Goal: Information Seeking & Learning: Compare options

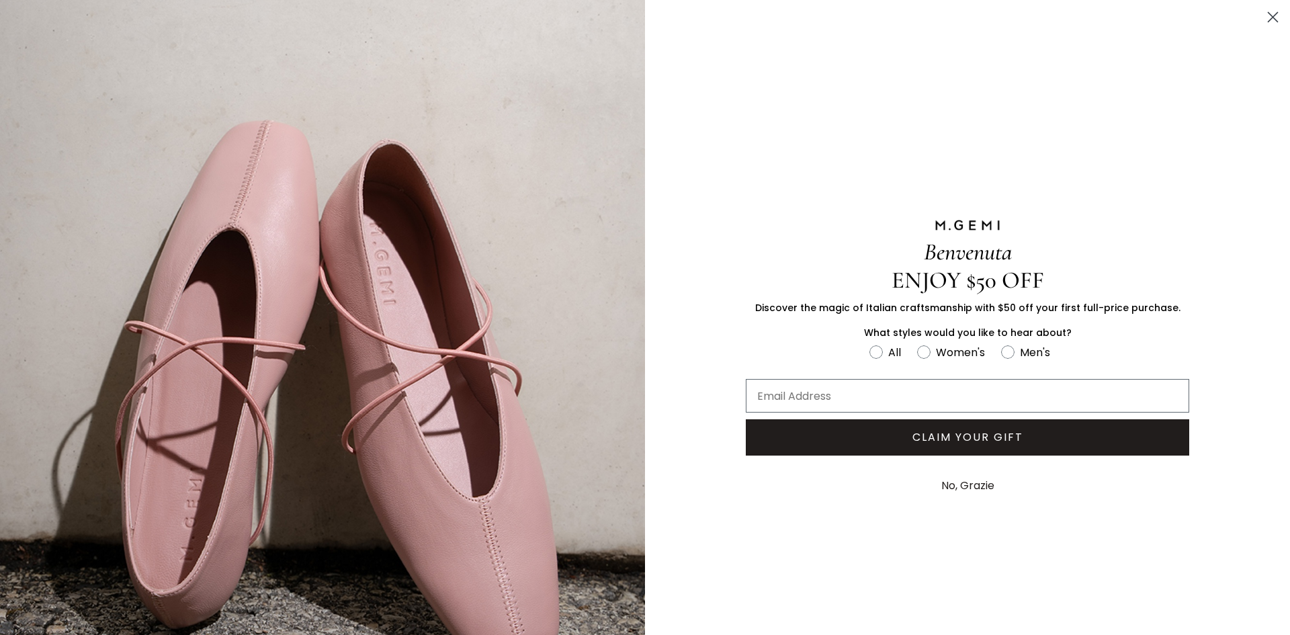
click at [1264, 17] on circle "Close dialog" at bounding box center [1273, 17] width 22 height 22
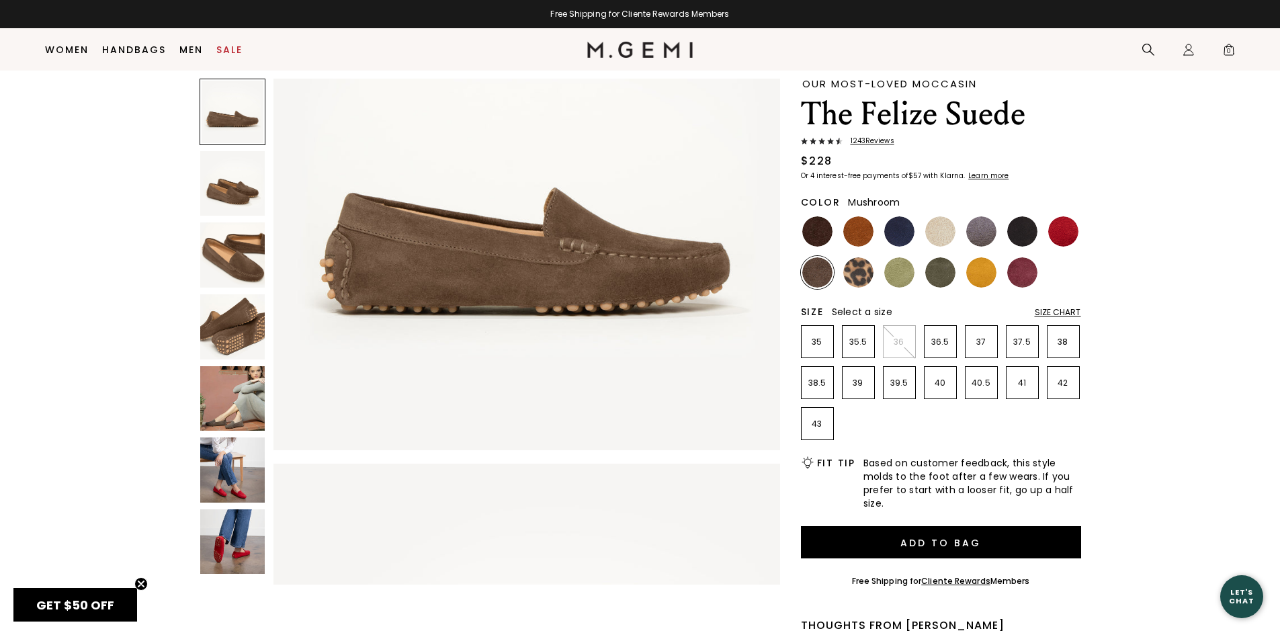
scroll to position [39, 0]
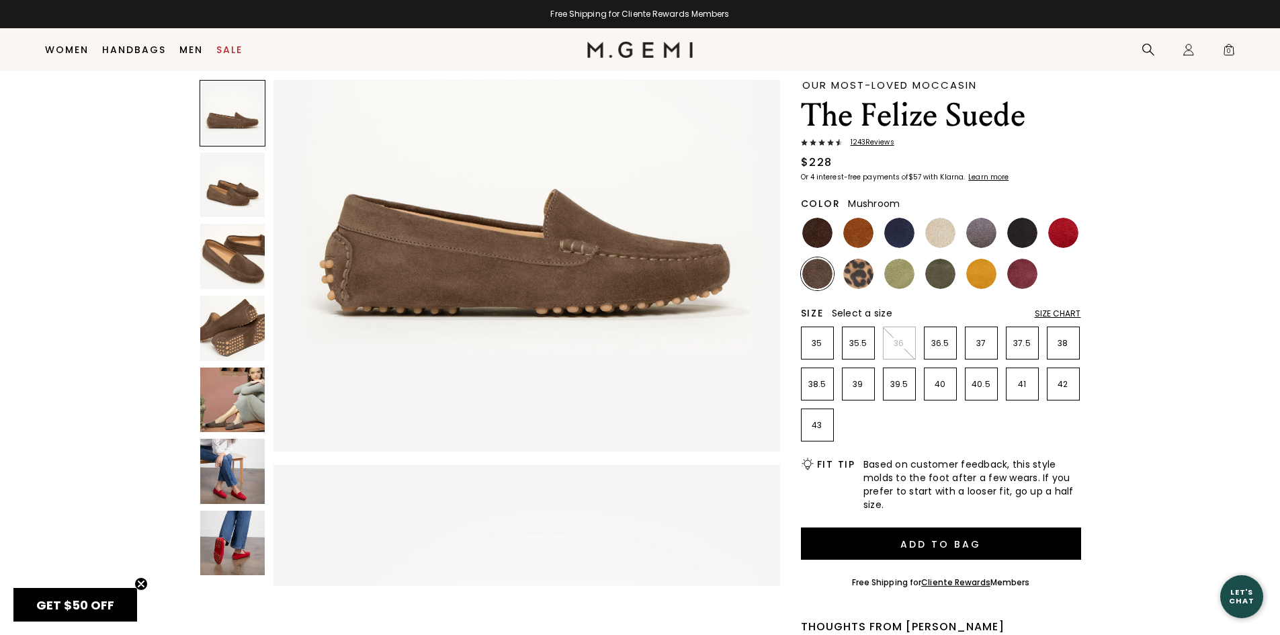
click at [225, 202] on img at bounding box center [232, 185] width 65 height 65
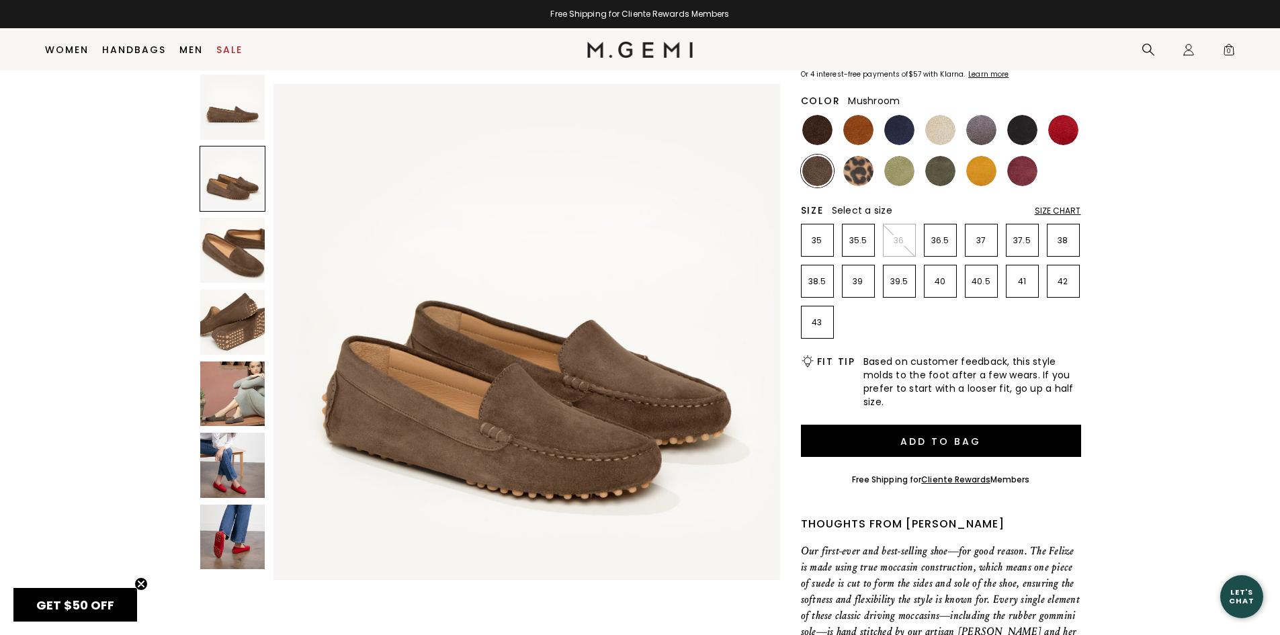
scroll to position [442, 0]
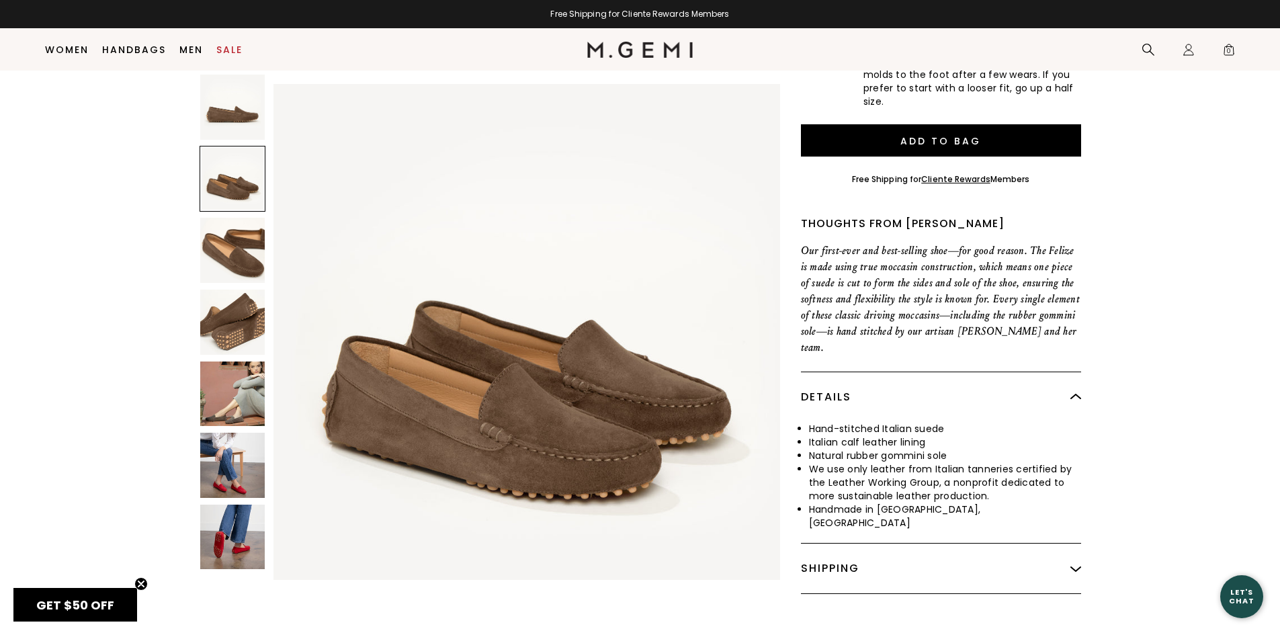
click at [228, 459] on img at bounding box center [232, 465] width 65 height 65
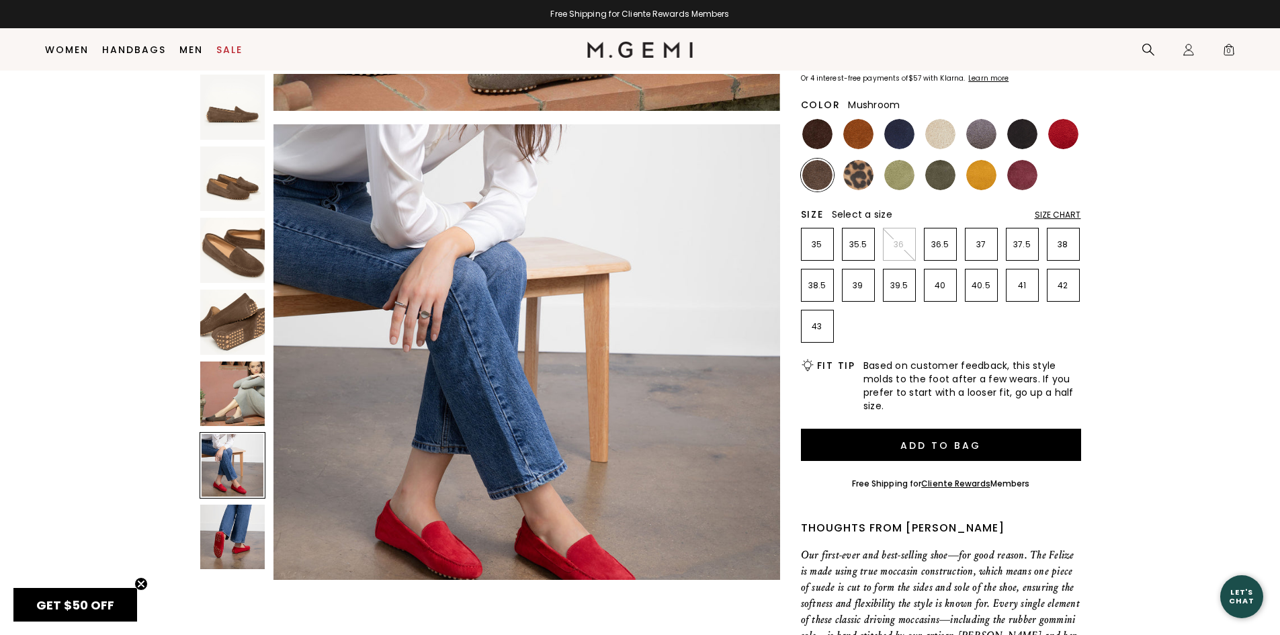
scroll to position [106, 0]
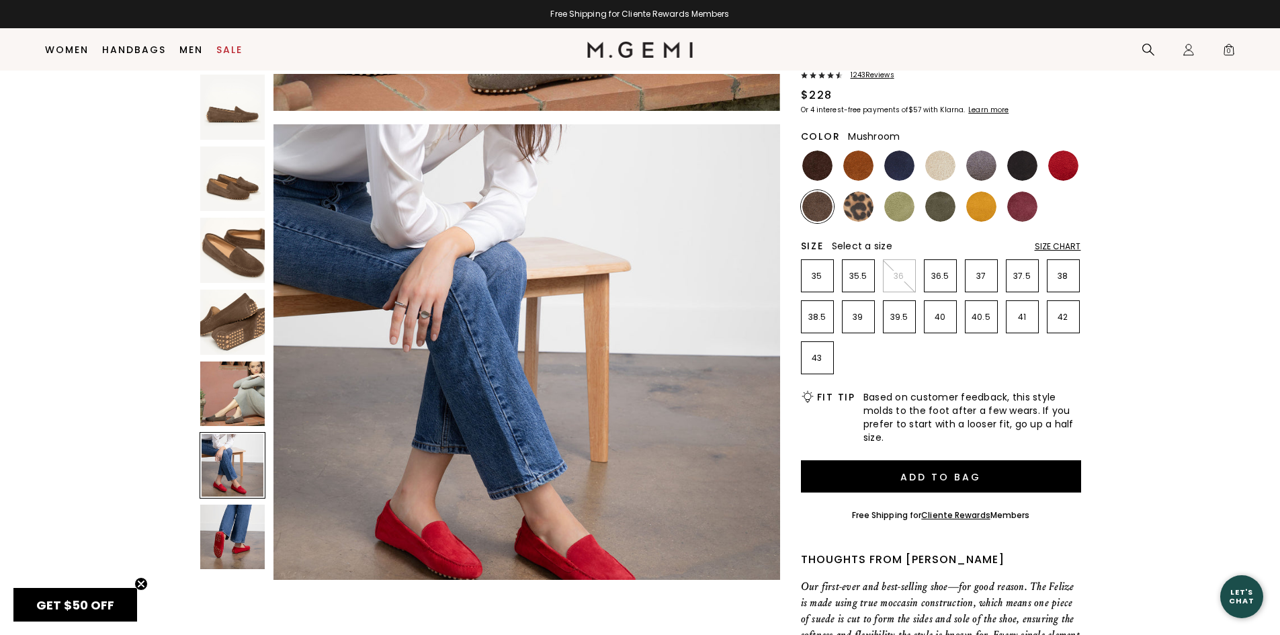
click at [1063, 244] on div "Size Chart" at bounding box center [1058, 246] width 46 height 11
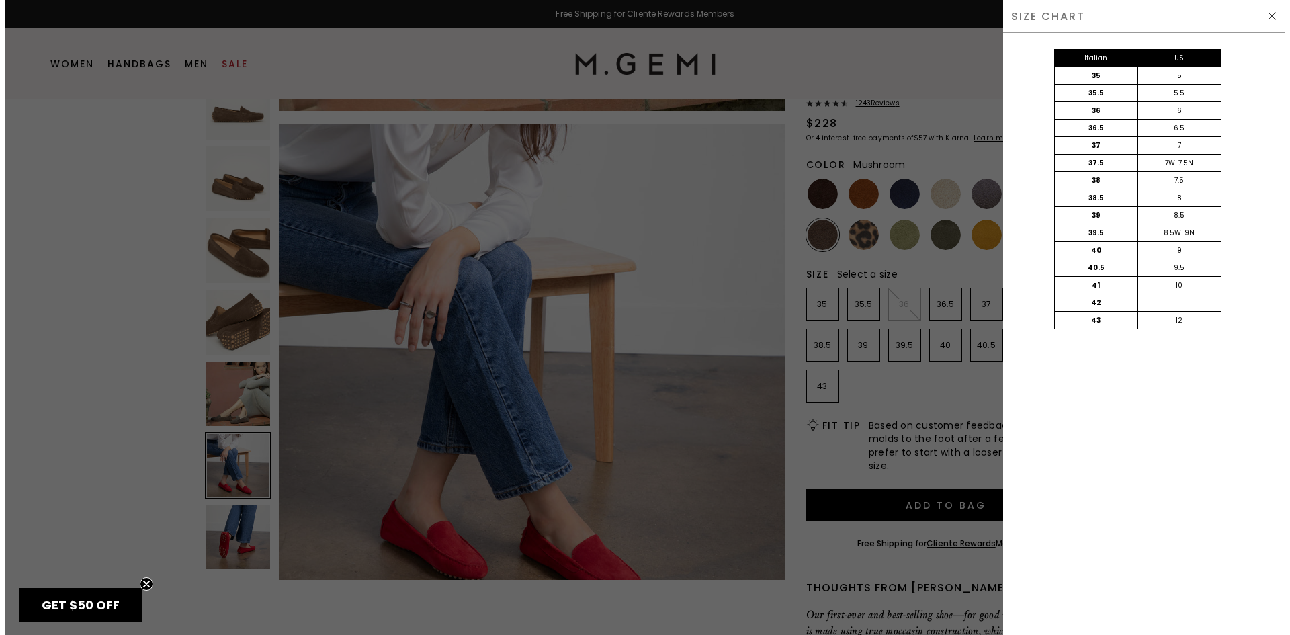
scroll to position [0, 0]
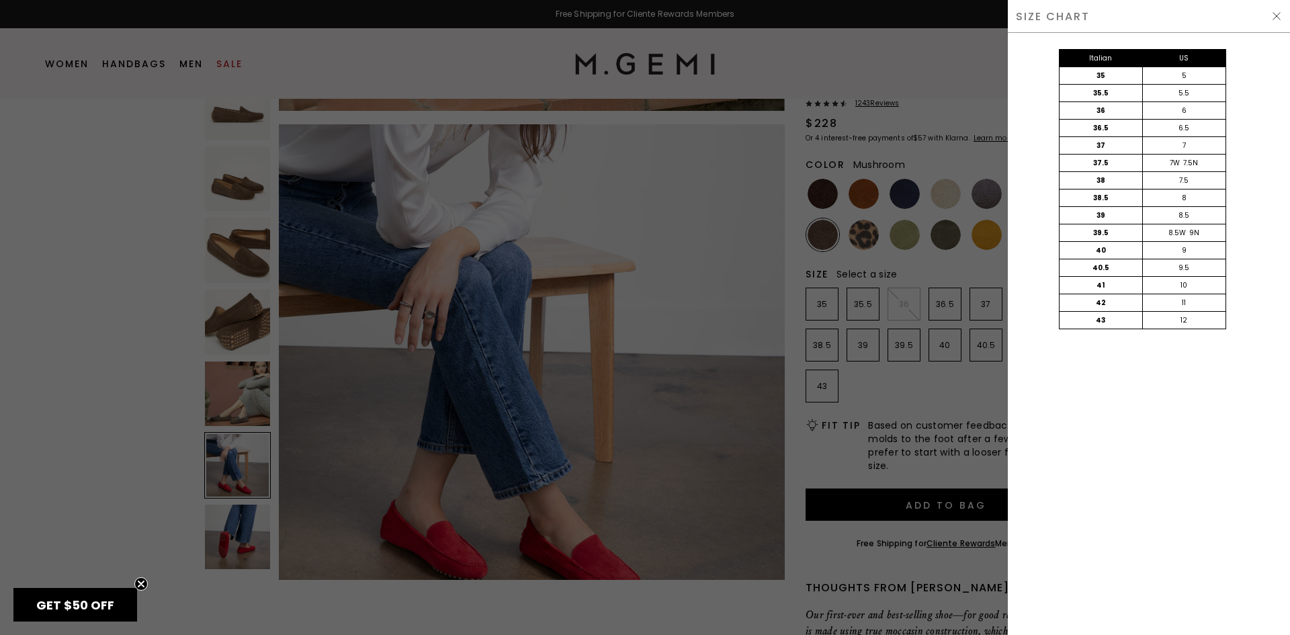
click at [1274, 15] on img at bounding box center [1276, 16] width 11 height 11
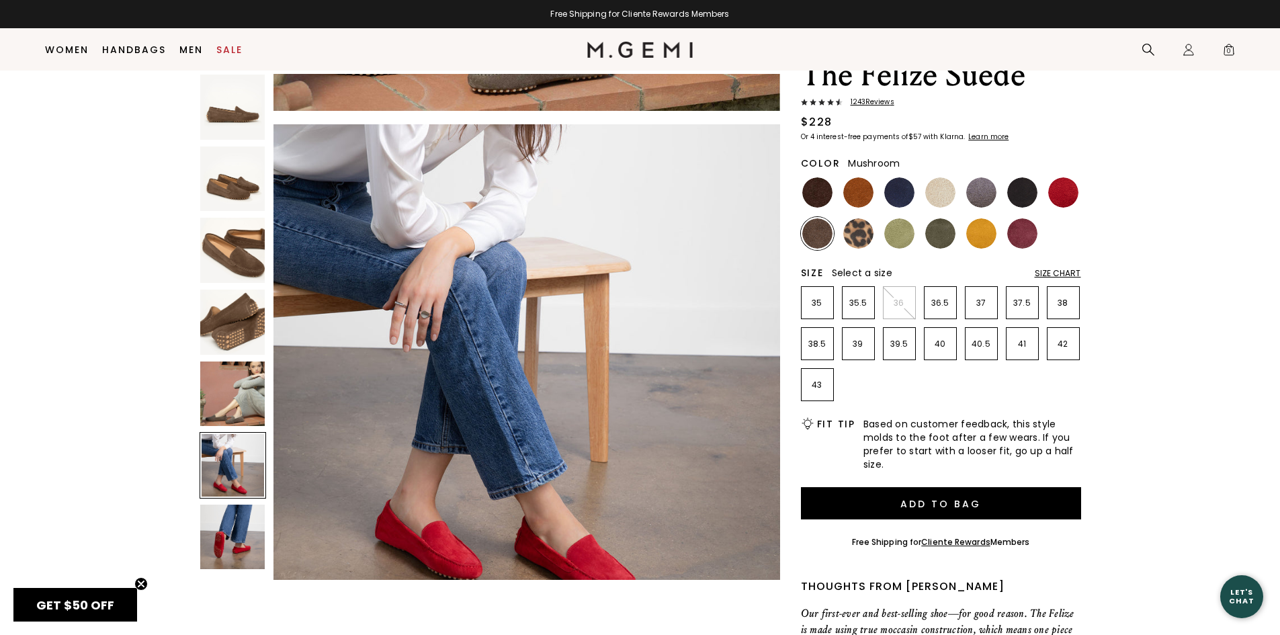
scroll to position [78, 0]
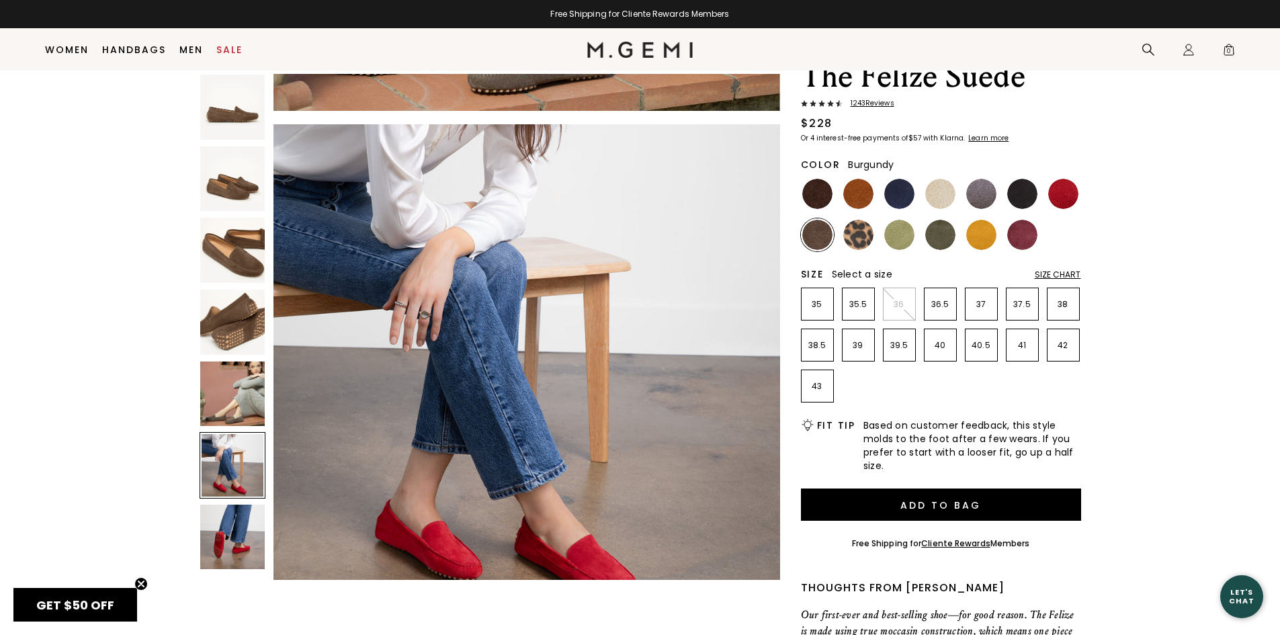
click at [1021, 236] on img at bounding box center [1022, 235] width 30 height 30
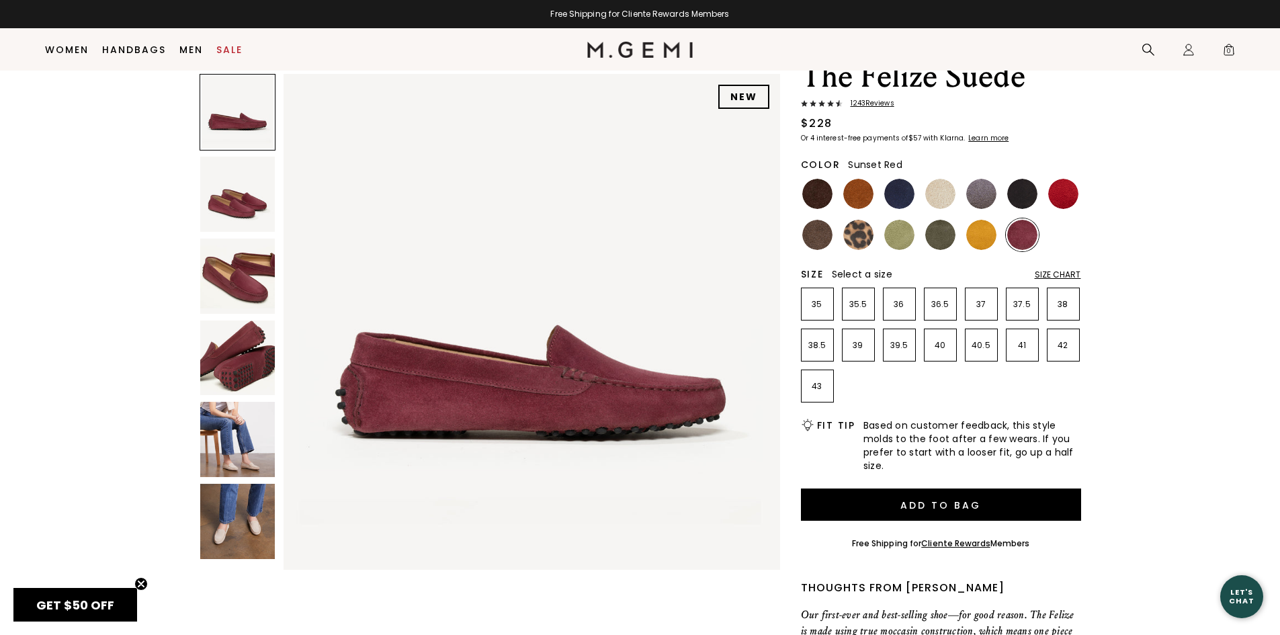
click at [1058, 191] on img at bounding box center [1063, 194] width 30 height 30
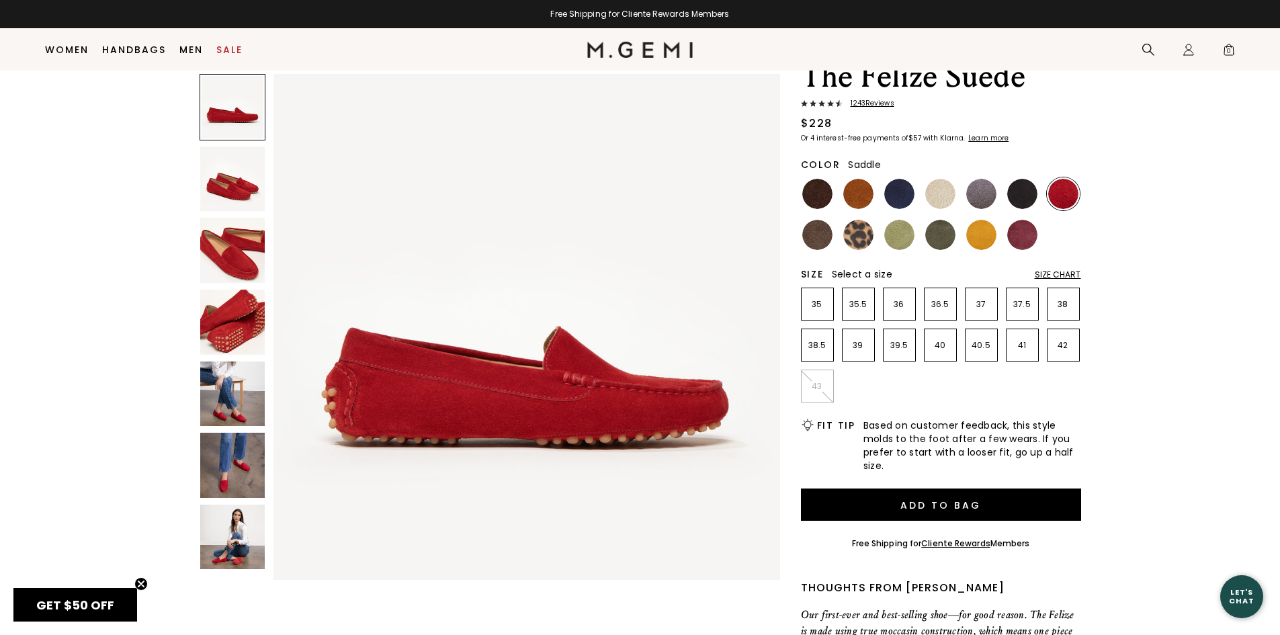
click at [862, 202] on img at bounding box center [858, 194] width 30 height 30
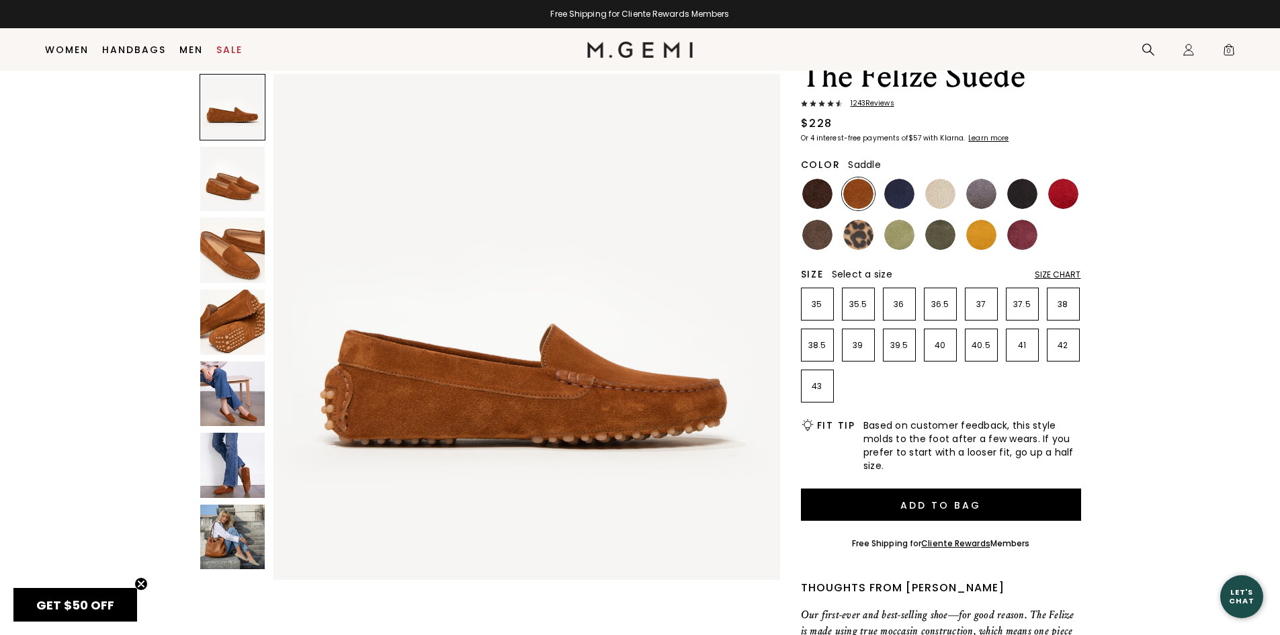
click at [1066, 276] on div "Size Chart" at bounding box center [1058, 274] width 46 height 11
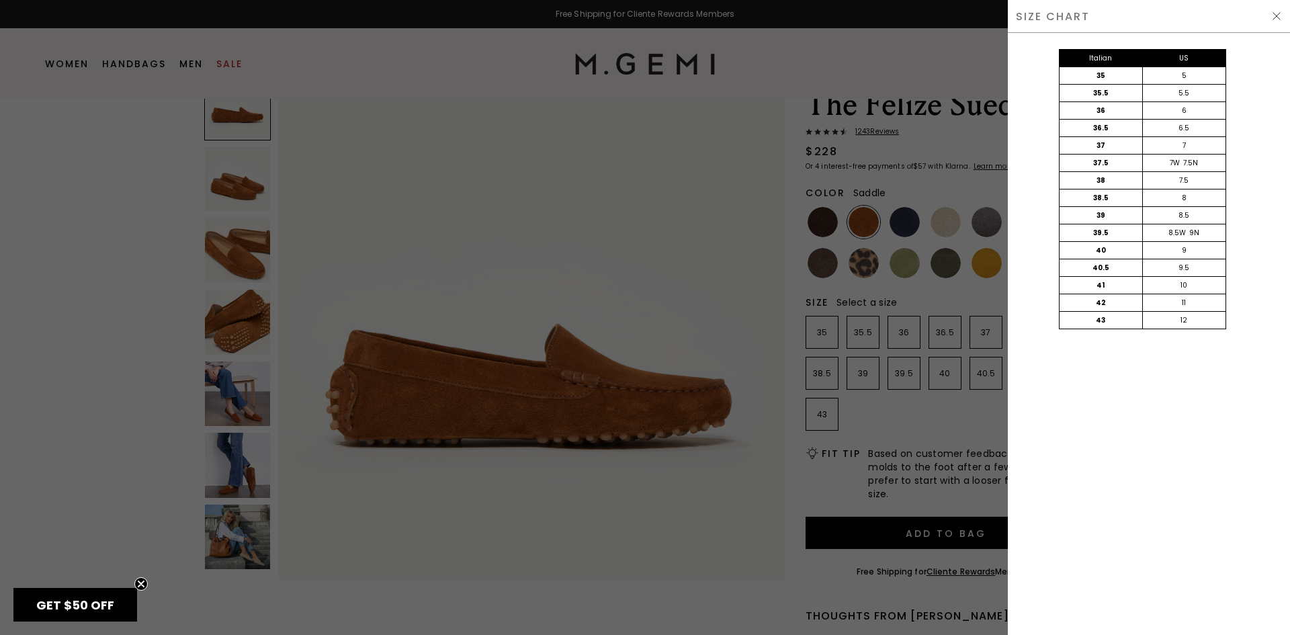
click at [1279, 13] on img at bounding box center [1276, 16] width 11 height 11
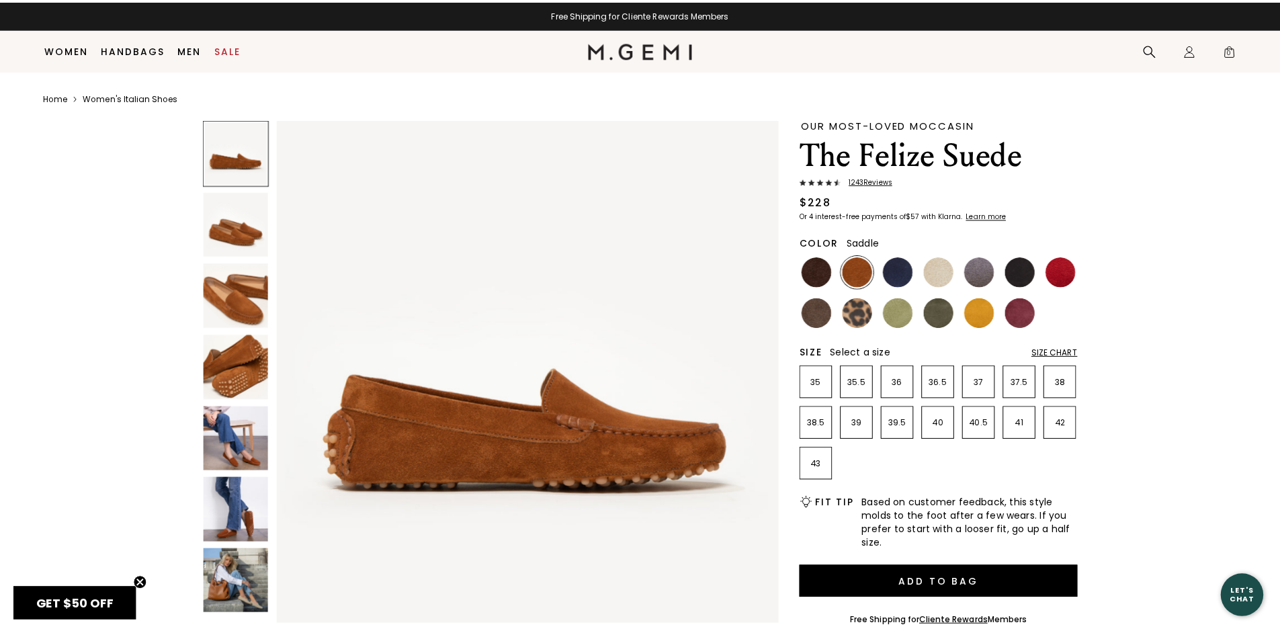
scroll to position [50, 0]
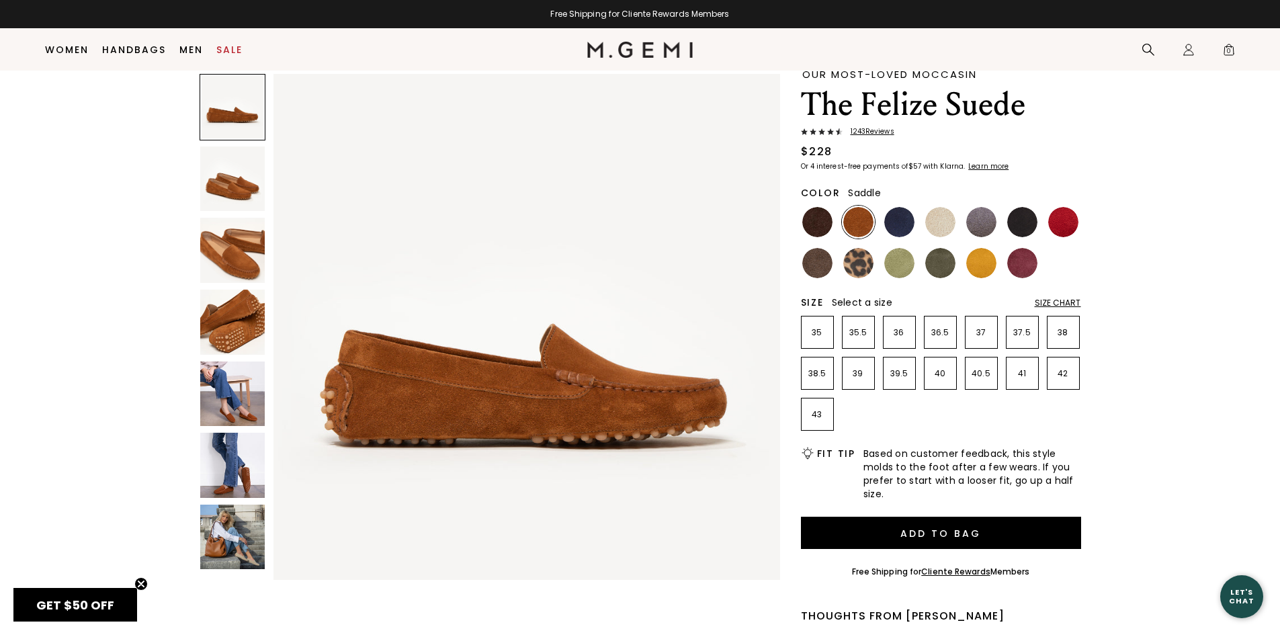
click at [931, 273] on img at bounding box center [940, 263] width 30 height 30
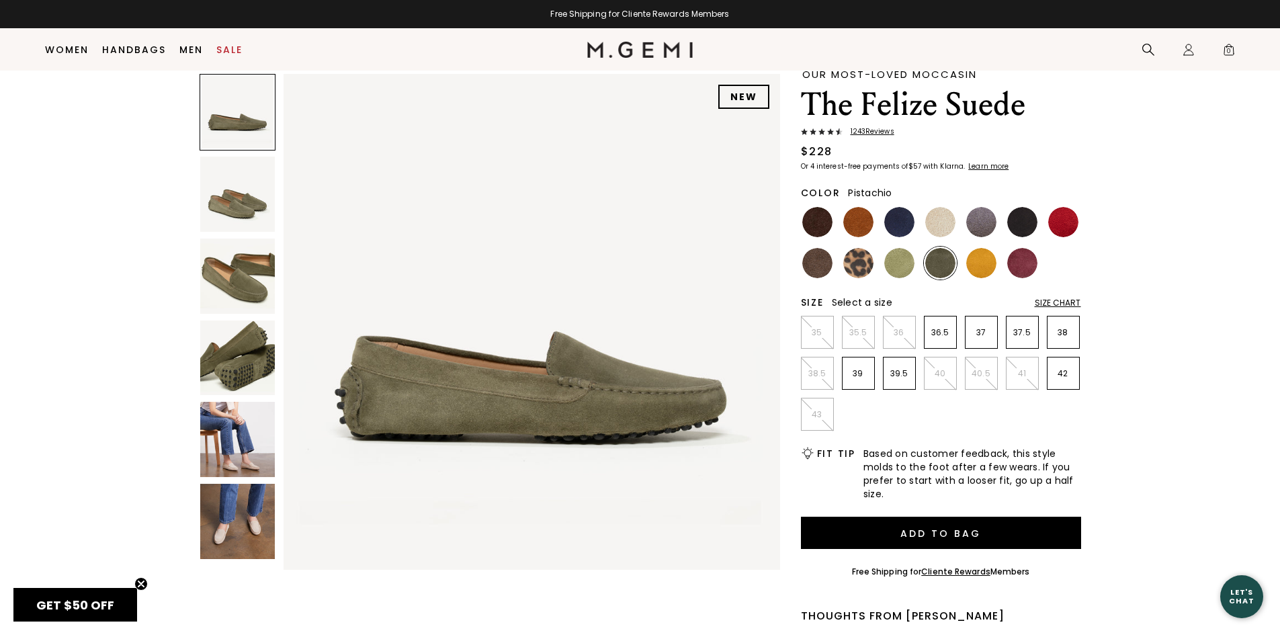
click at [904, 266] on img at bounding box center [899, 263] width 30 height 30
